Goal: Navigation & Orientation: Find specific page/section

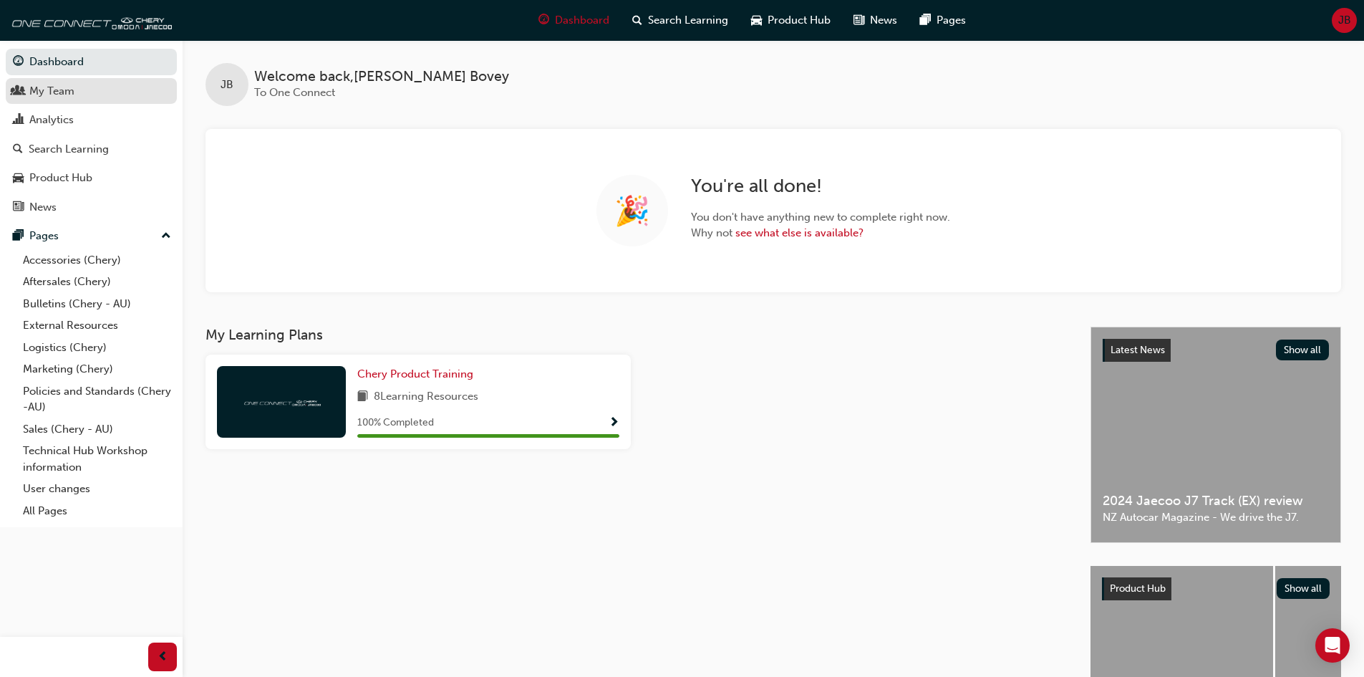
click at [95, 90] on div "My Team" at bounding box center [91, 91] width 157 height 18
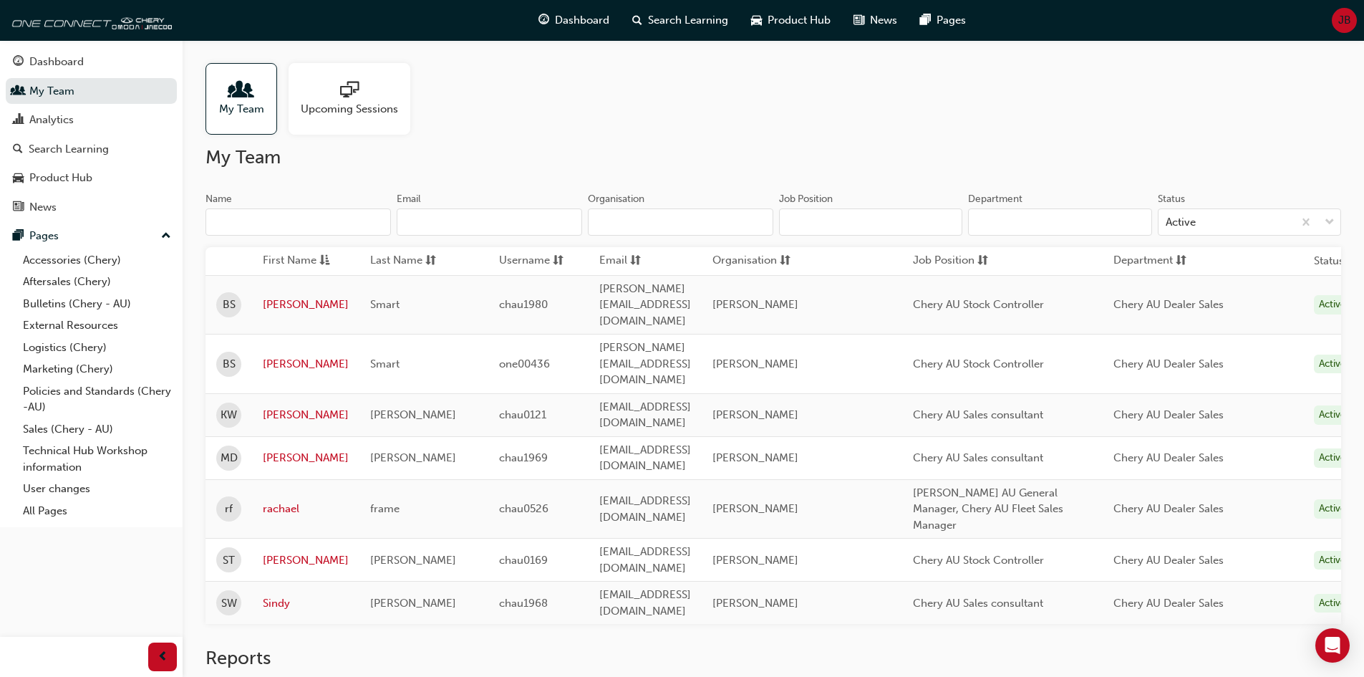
click at [282, 227] on input "Name" at bounding box center [299, 221] width 186 height 27
drag, startPoint x: 226, startPoint y: 113, endPoint x: 602, endPoint y: 115, distance: 376.0
click at [602, 115] on div "My Team Upcoming Sessions" at bounding box center [774, 99] width 1136 height 72
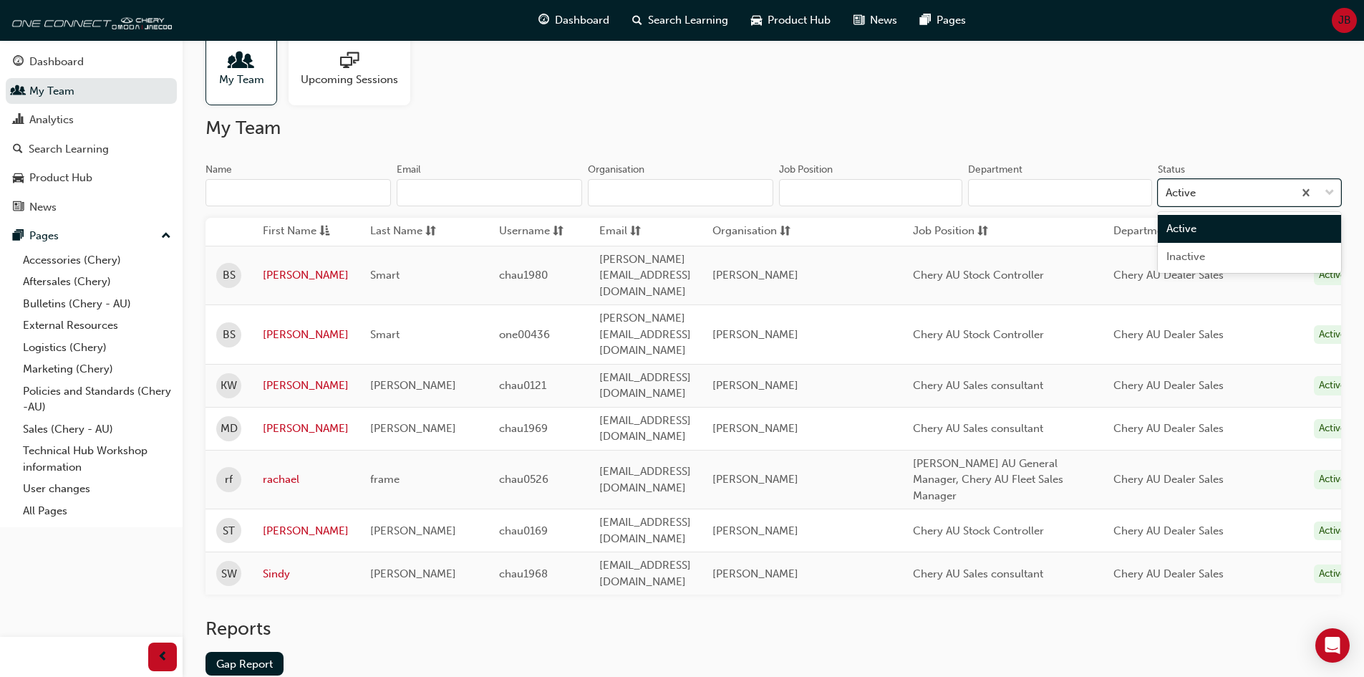
click at [1221, 190] on div "Active" at bounding box center [1226, 192] width 135 height 25
click at [1168, 190] on input "Status option Active focused, 1 of 2. 2 results available. Use Up and Down to c…" at bounding box center [1166, 192] width 1 height 12
click at [1085, 193] on input "Department" at bounding box center [1059, 192] width 183 height 27
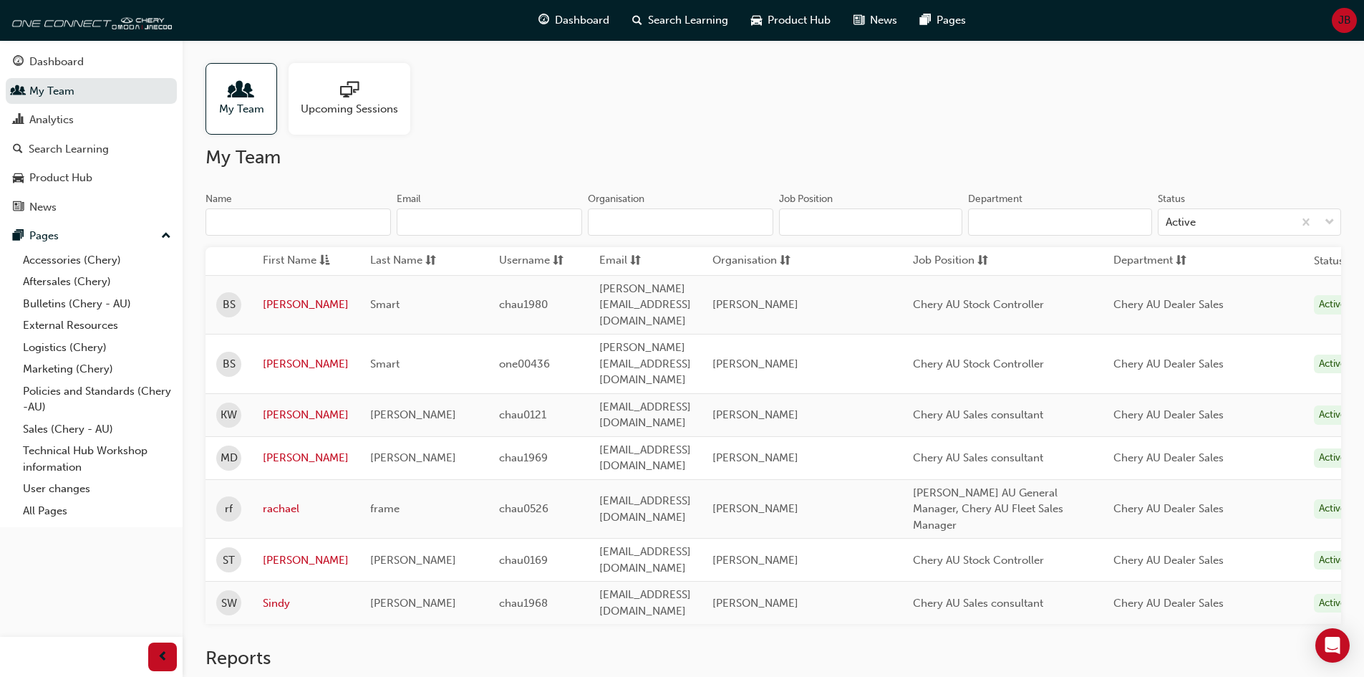
click at [285, 215] on input "Name" at bounding box center [299, 221] width 186 height 27
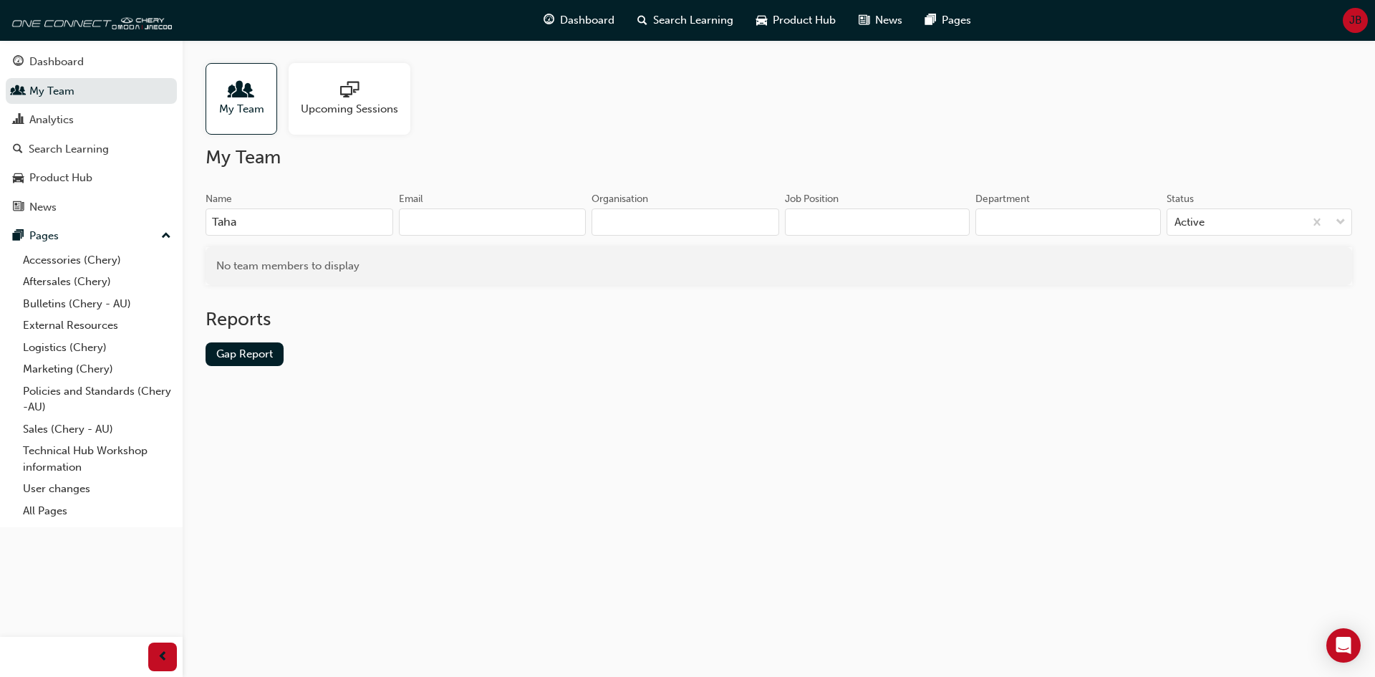
click at [1138, 228] on input "Department" at bounding box center [1069, 221] width 186 height 27
click at [276, 228] on input "Taha" at bounding box center [300, 221] width 188 height 27
type input "T"
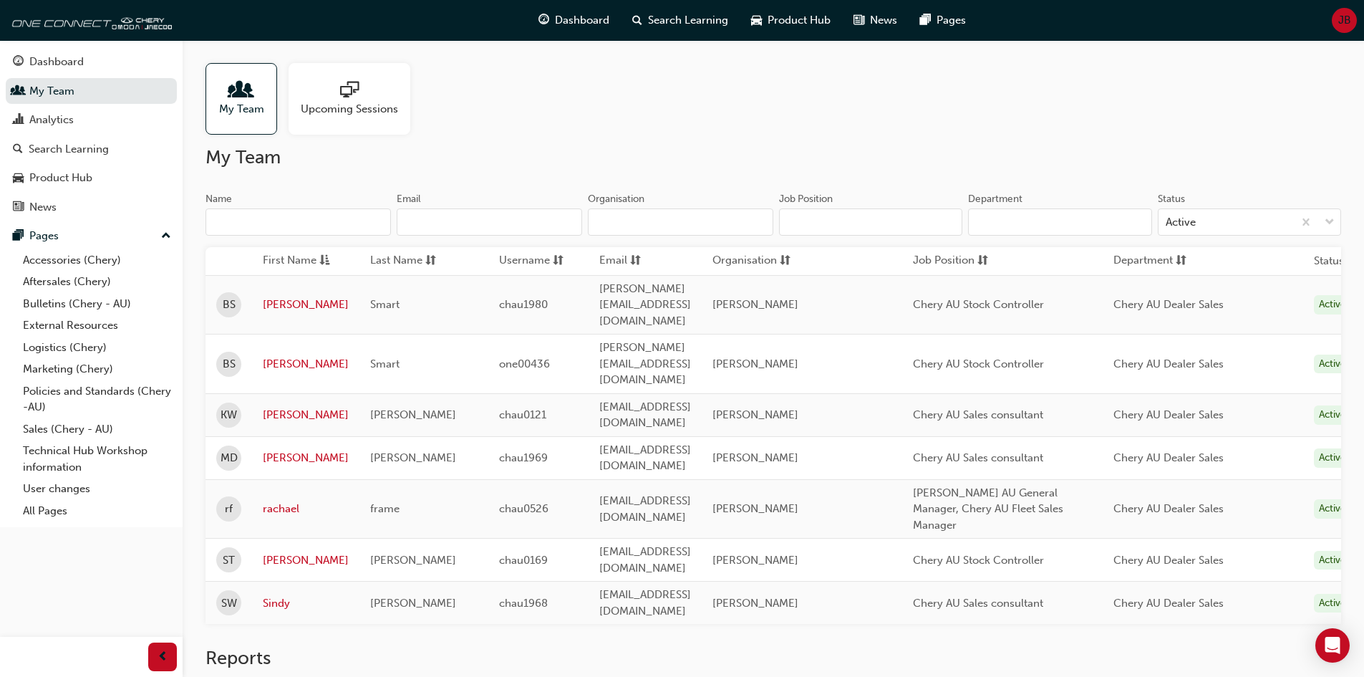
click at [354, 104] on span "Upcoming Sessions" at bounding box center [349, 109] width 97 height 16
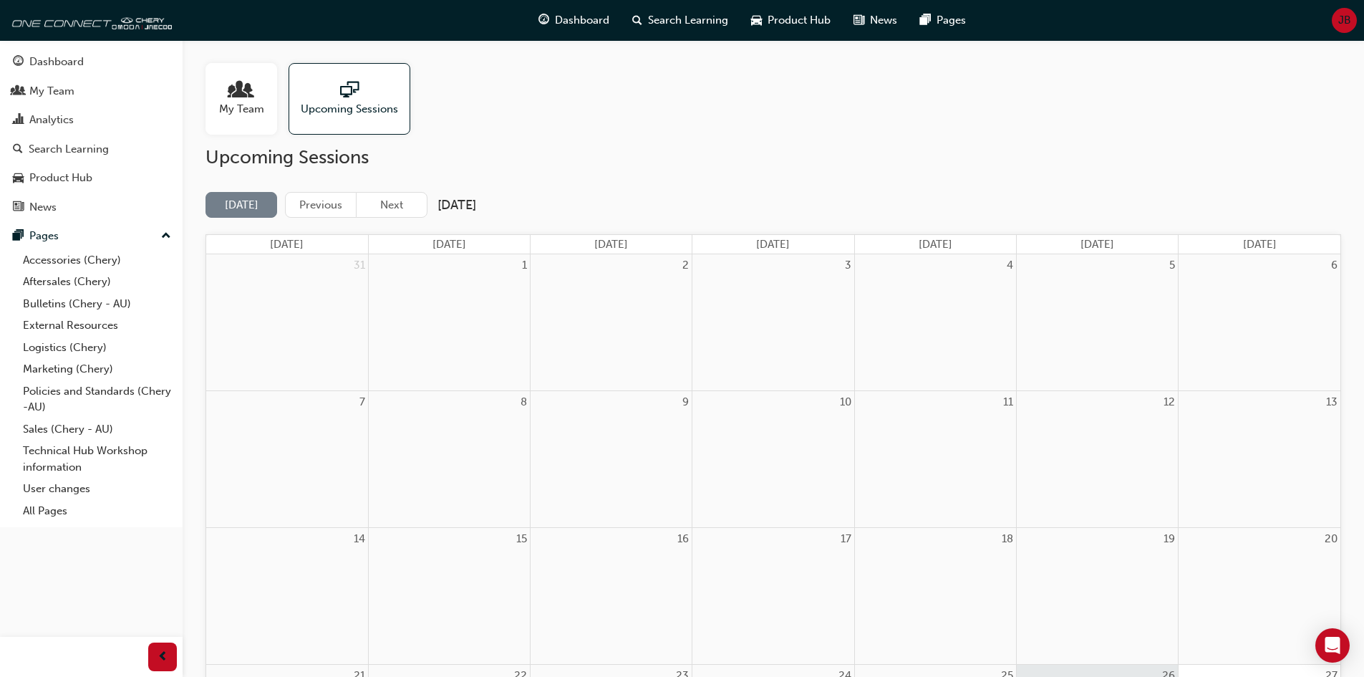
click at [258, 102] on span "My Team" at bounding box center [241, 109] width 45 height 16
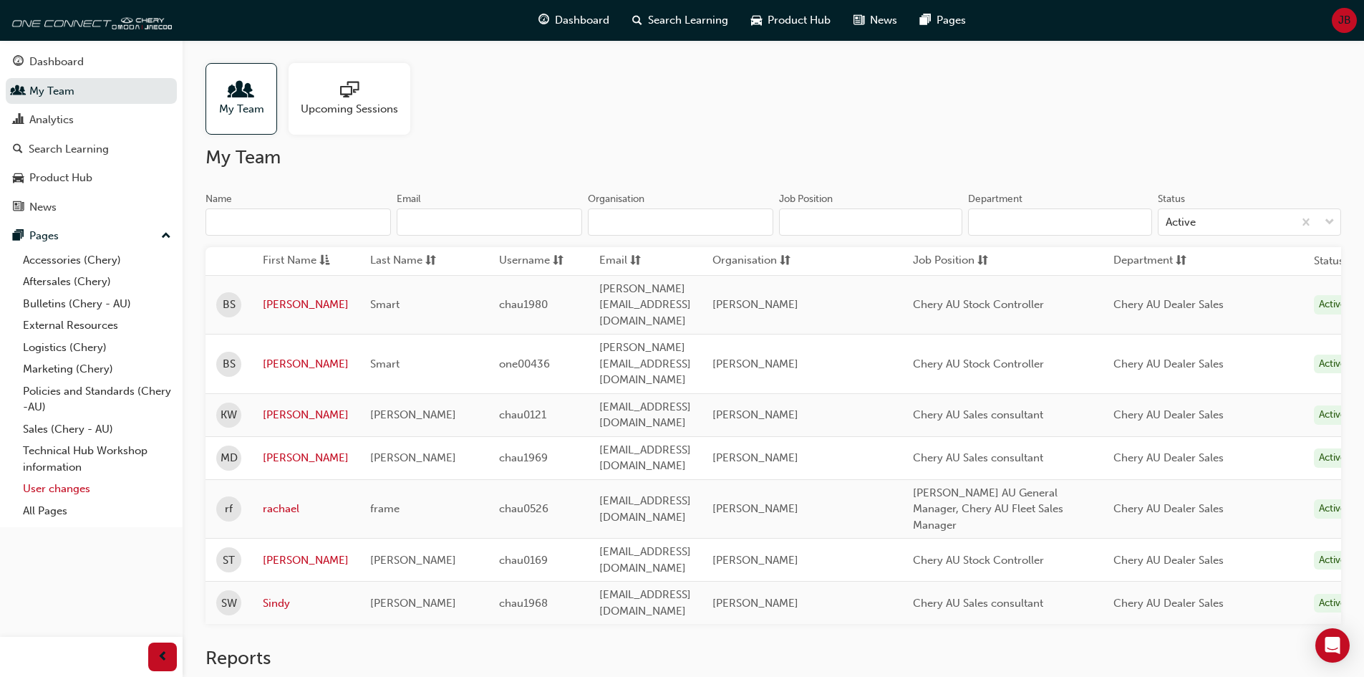
click at [61, 487] on link "User changes" at bounding box center [97, 489] width 160 height 22
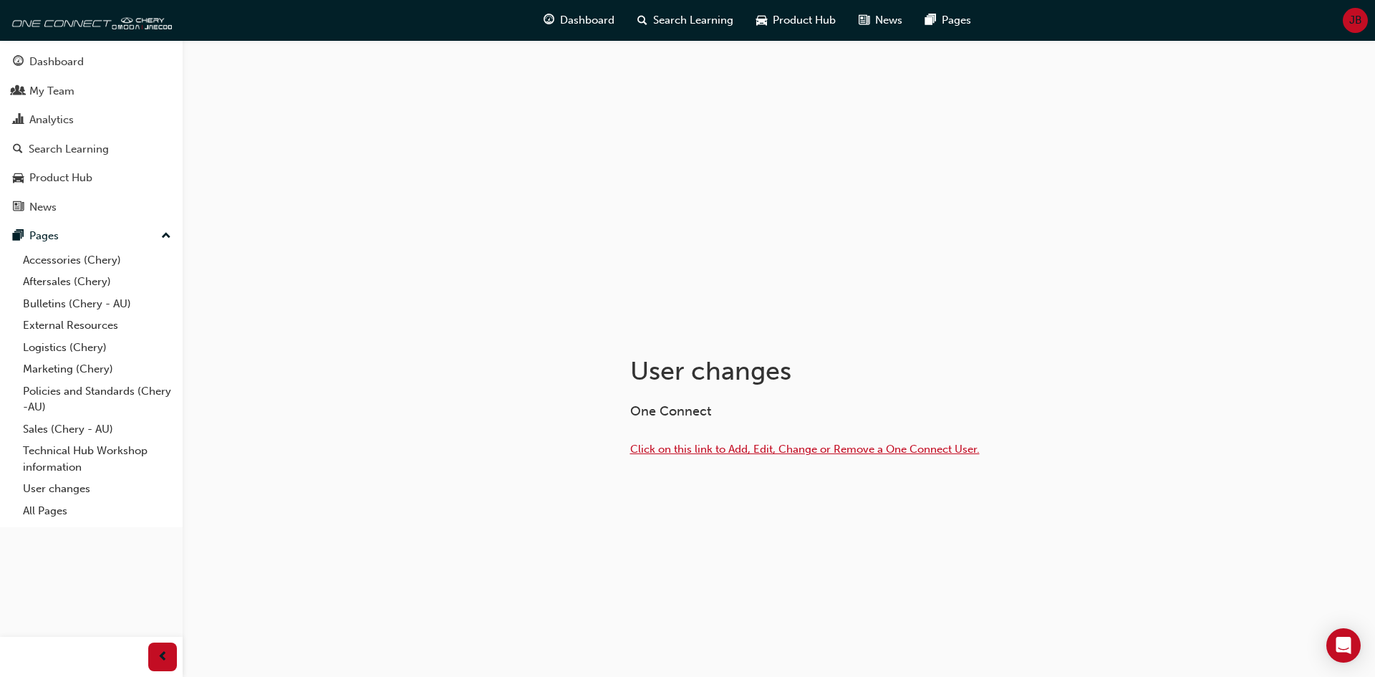
click at [717, 449] on span "Click on this link to Add, Edit, Change or Remove a One Connect User." at bounding box center [805, 449] width 350 height 13
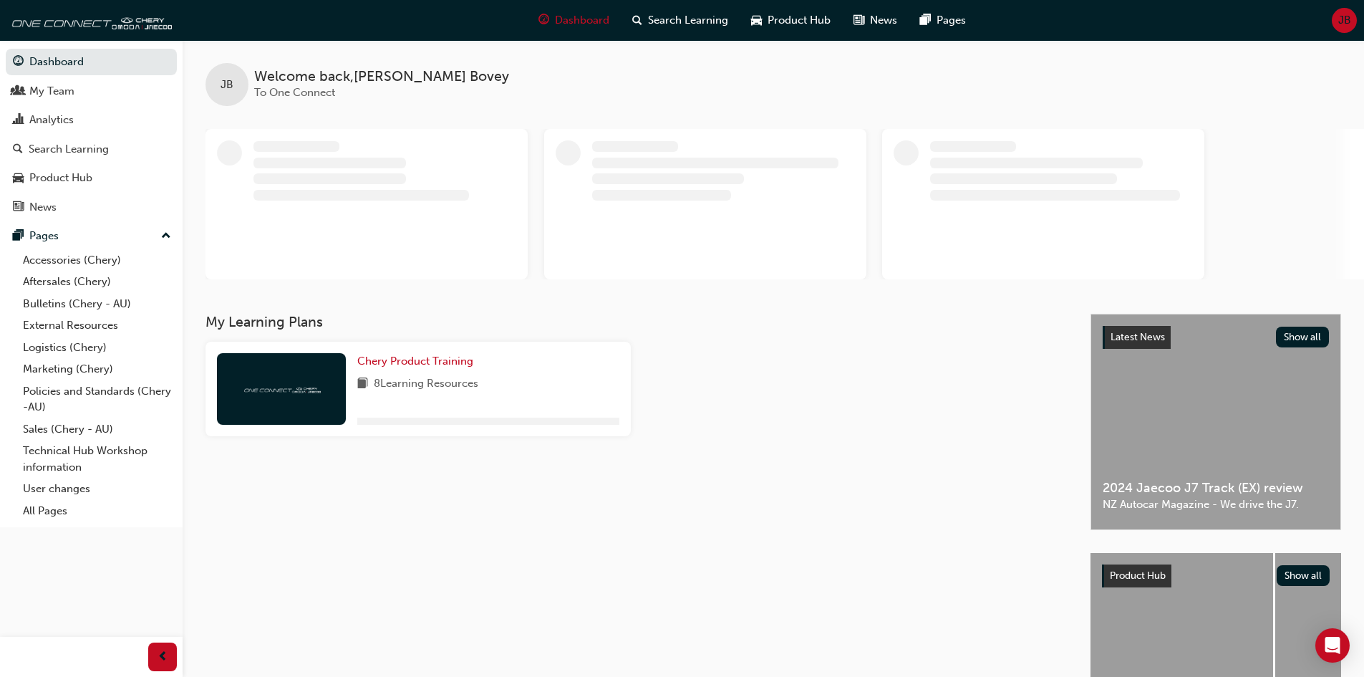
click at [1348, 23] on span "JB" at bounding box center [1345, 20] width 13 height 16
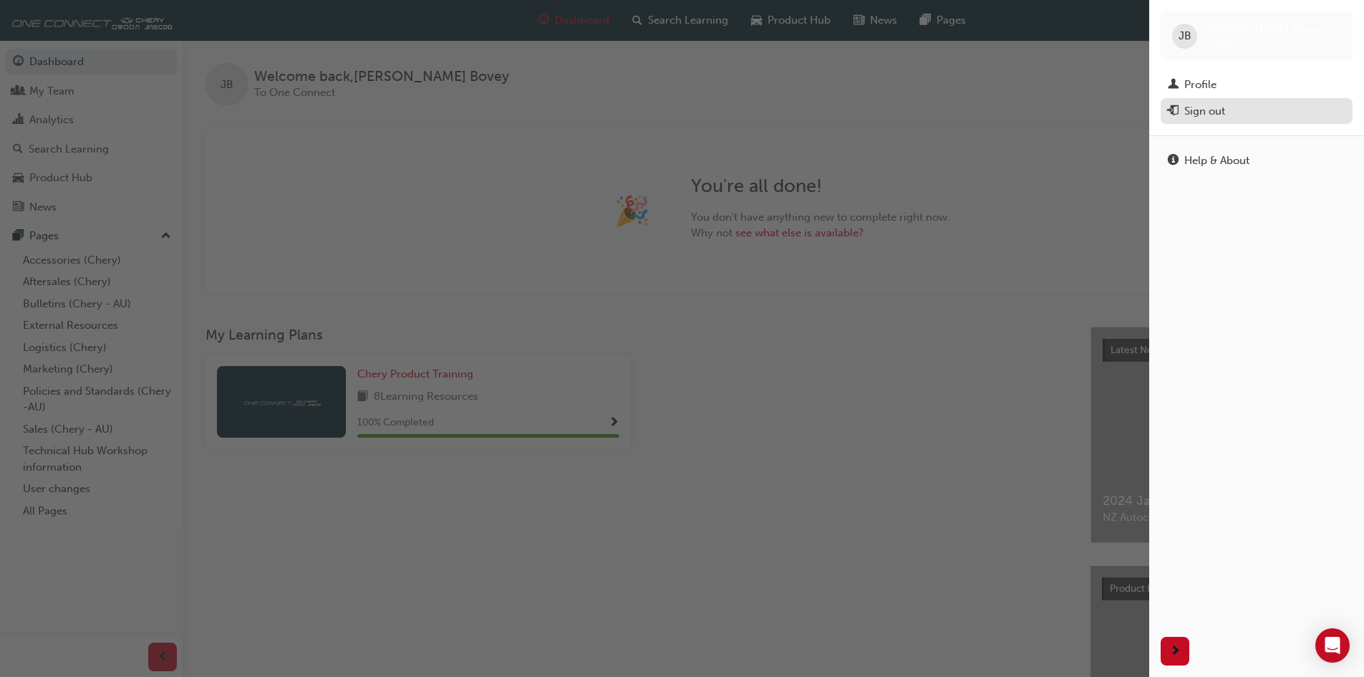
click at [1214, 107] on div "Sign out" at bounding box center [1205, 111] width 41 height 16
